Goal: Information Seeking & Learning: Learn about a topic

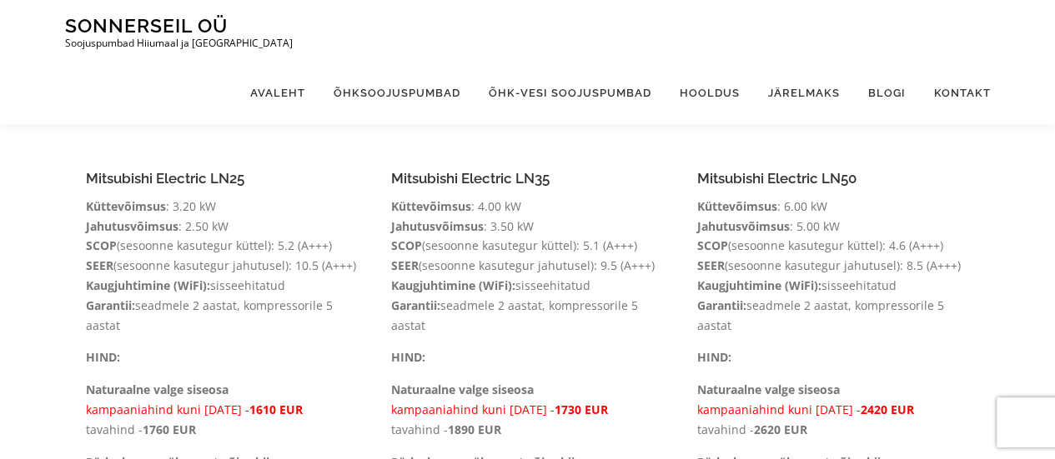
scroll to position [417, 0]
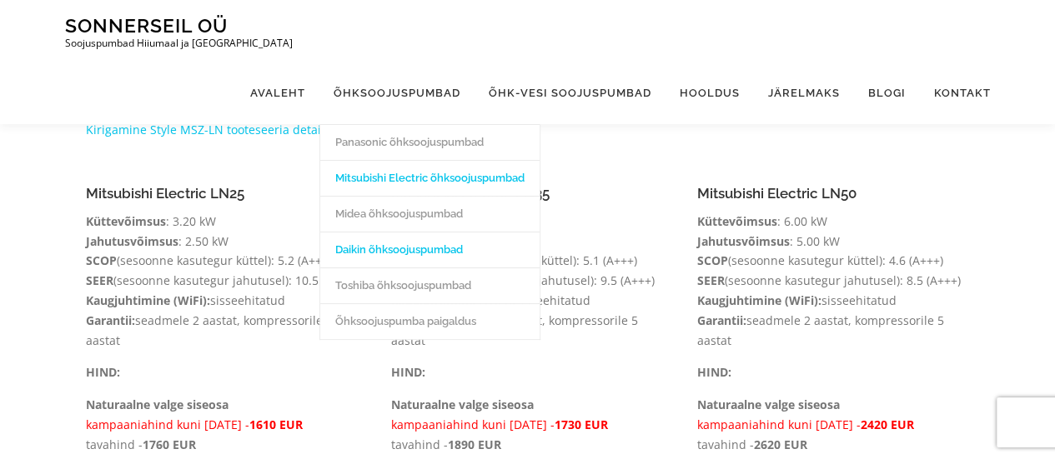
click at [375, 56] on link "Daikin õhksoojuspumbad" at bounding box center [429, 250] width 219 height 36
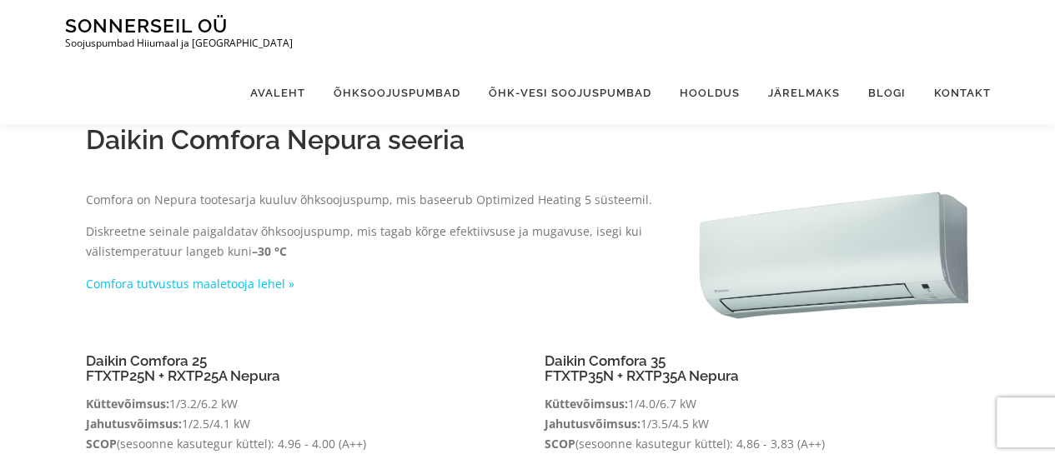
scroll to position [250, 0]
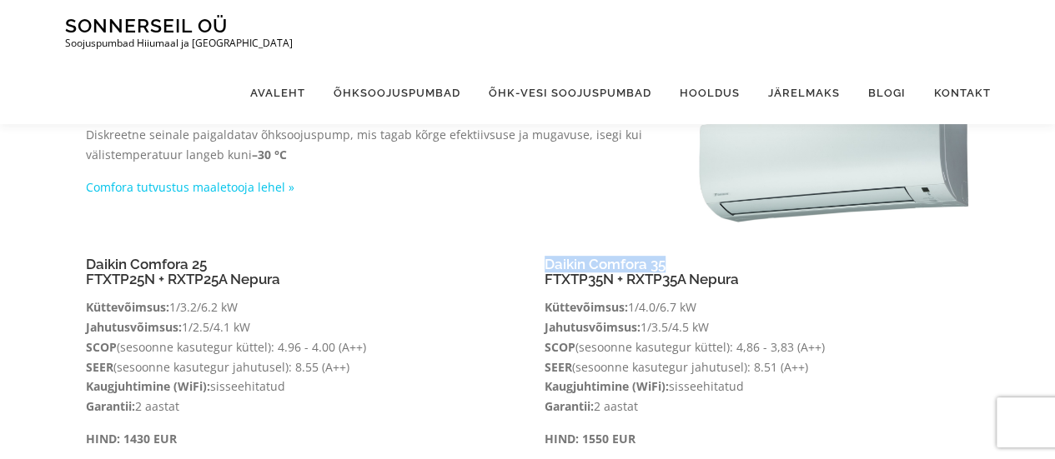
drag, startPoint x: 544, startPoint y: 263, endPoint x: 674, endPoint y: 261, distance: 130.1
click at [674, 261] on h4 "Daikin Comfora 35 FTXTP35N + RXTP35A Nepura" at bounding box center [756, 272] width 425 height 31
copy h4 "Daikin Comfora 35"
